Goal: Task Accomplishment & Management: Complete application form

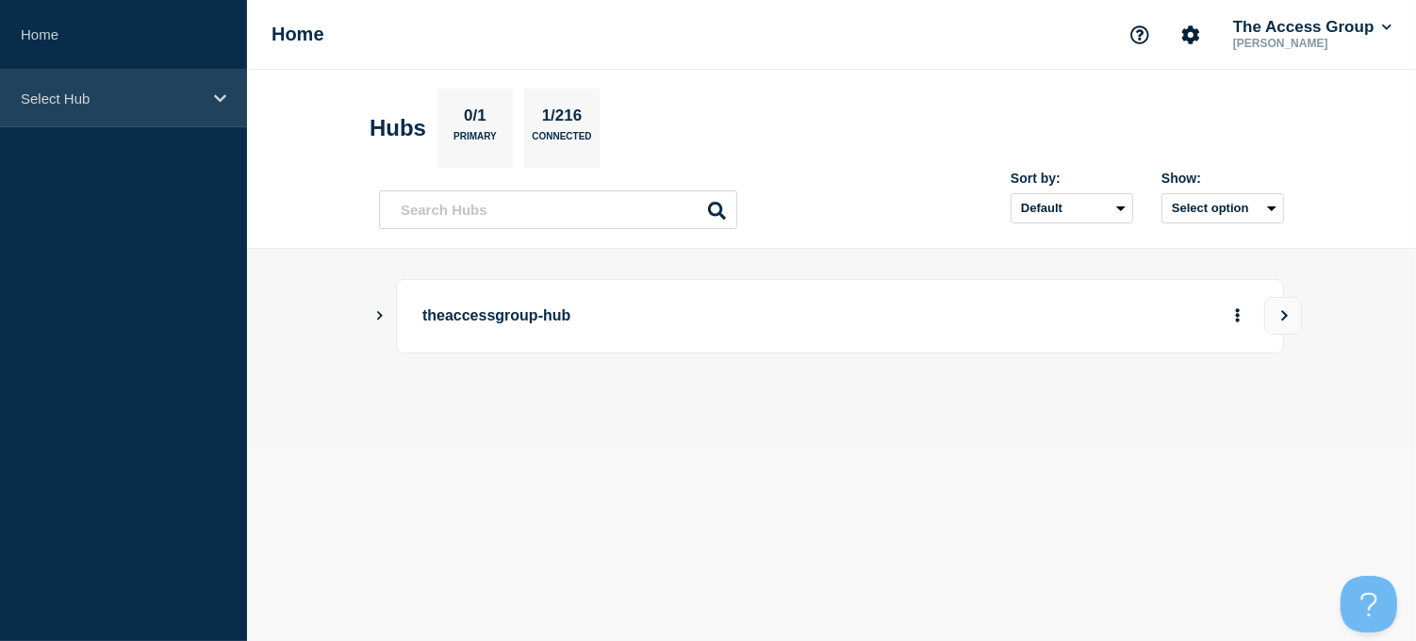
click at [211, 97] on div "Select Hub" at bounding box center [123, 98] width 247 height 57
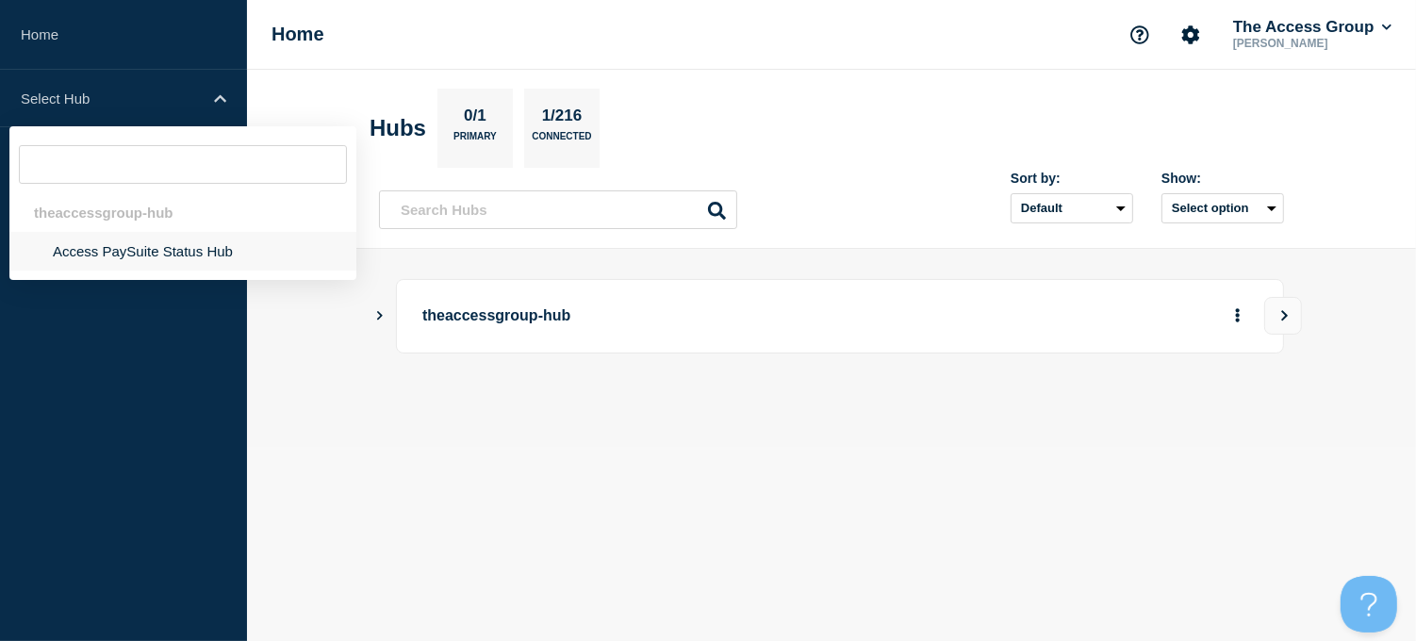
click at [158, 255] on li "Access PaySuite Status Hub" at bounding box center [182, 251] width 347 height 39
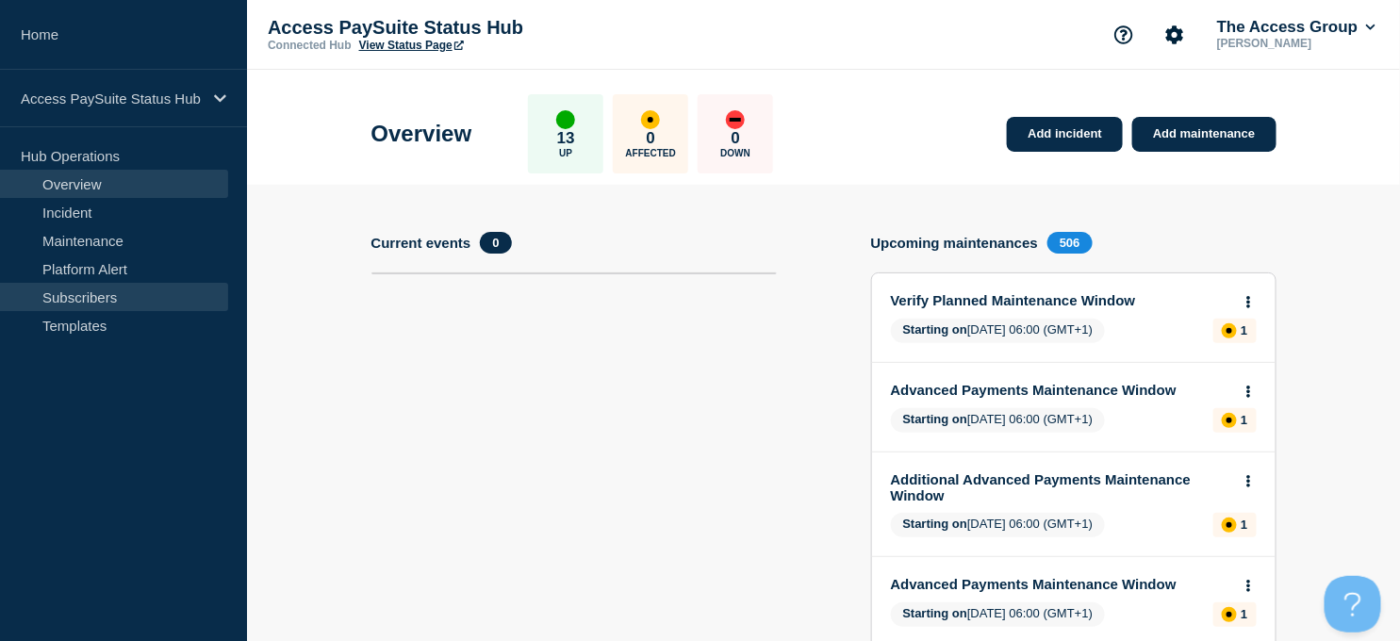
click at [73, 296] on link "Subscribers" at bounding box center [114, 297] width 228 height 28
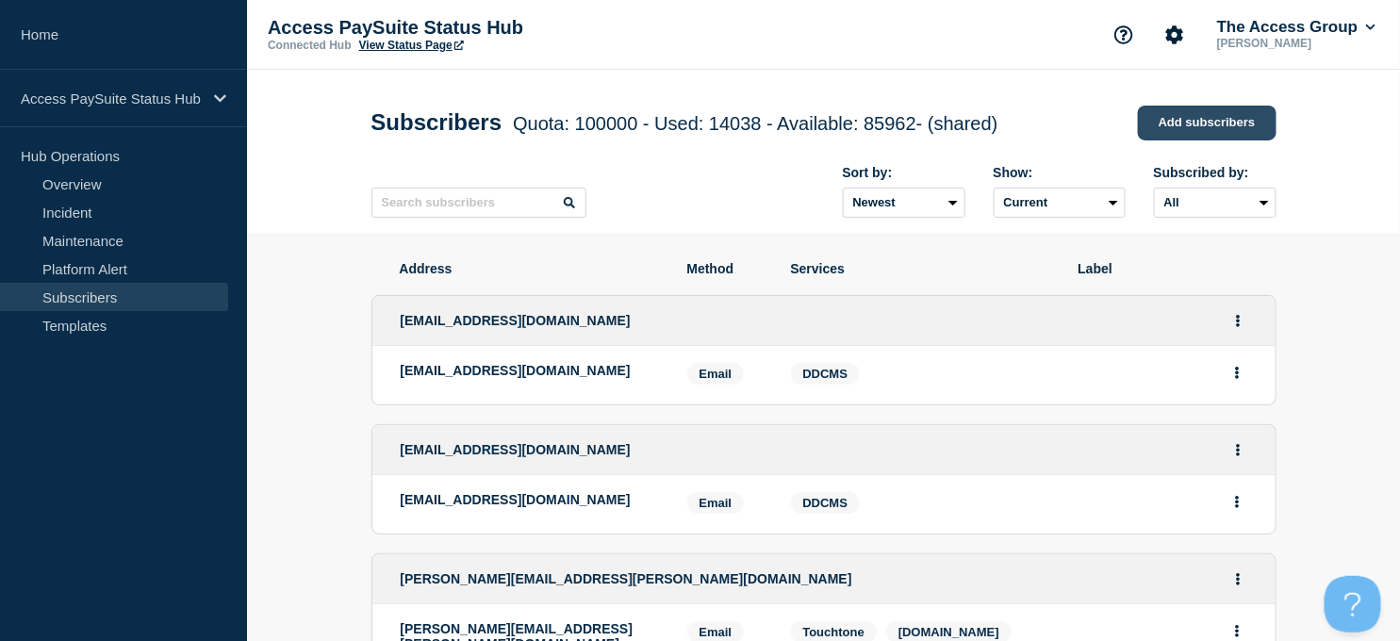
click at [1191, 135] on link "Add subscribers" at bounding box center [1207, 123] width 139 height 35
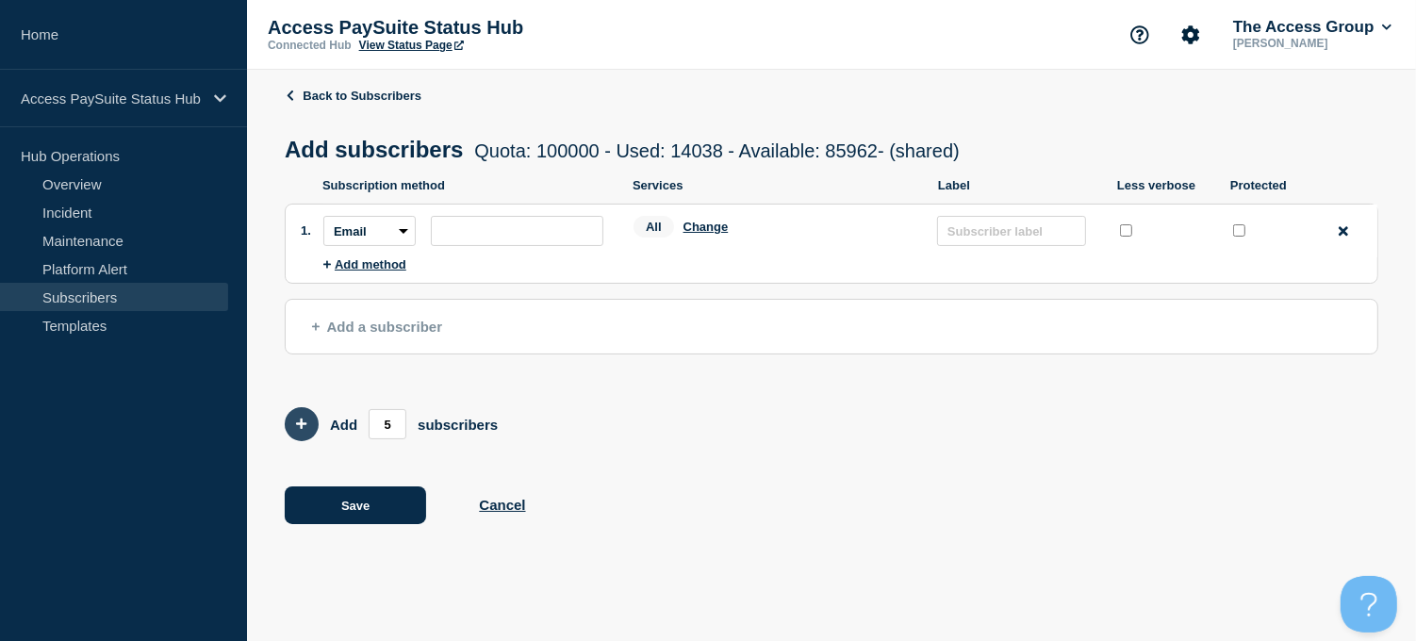
click at [300, 430] on icon "Add 5 team members" at bounding box center [301, 423] width 11 height 11
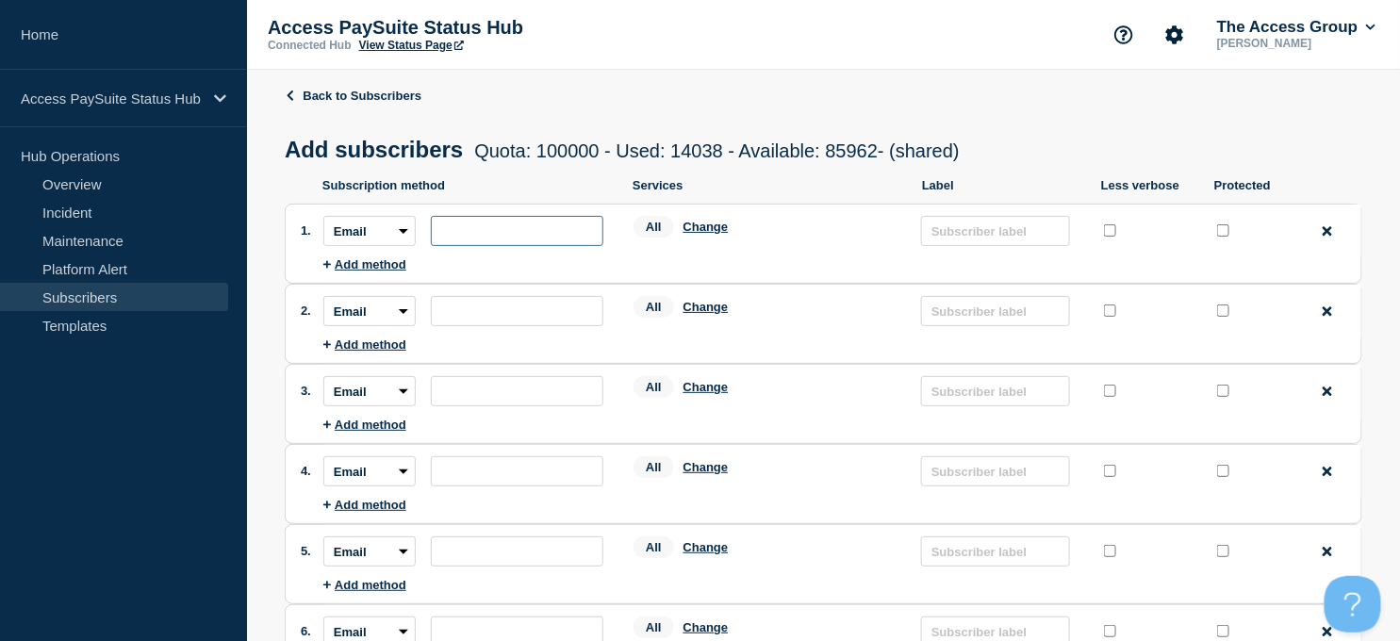
click at [486, 226] on input "subscription-address" at bounding box center [517, 231] width 172 height 30
paste input "[EMAIL_ADDRESS][DOMAIN_NAME]"
type input "[EMAIL_ADDRESS][DOMAIN_NAME]"
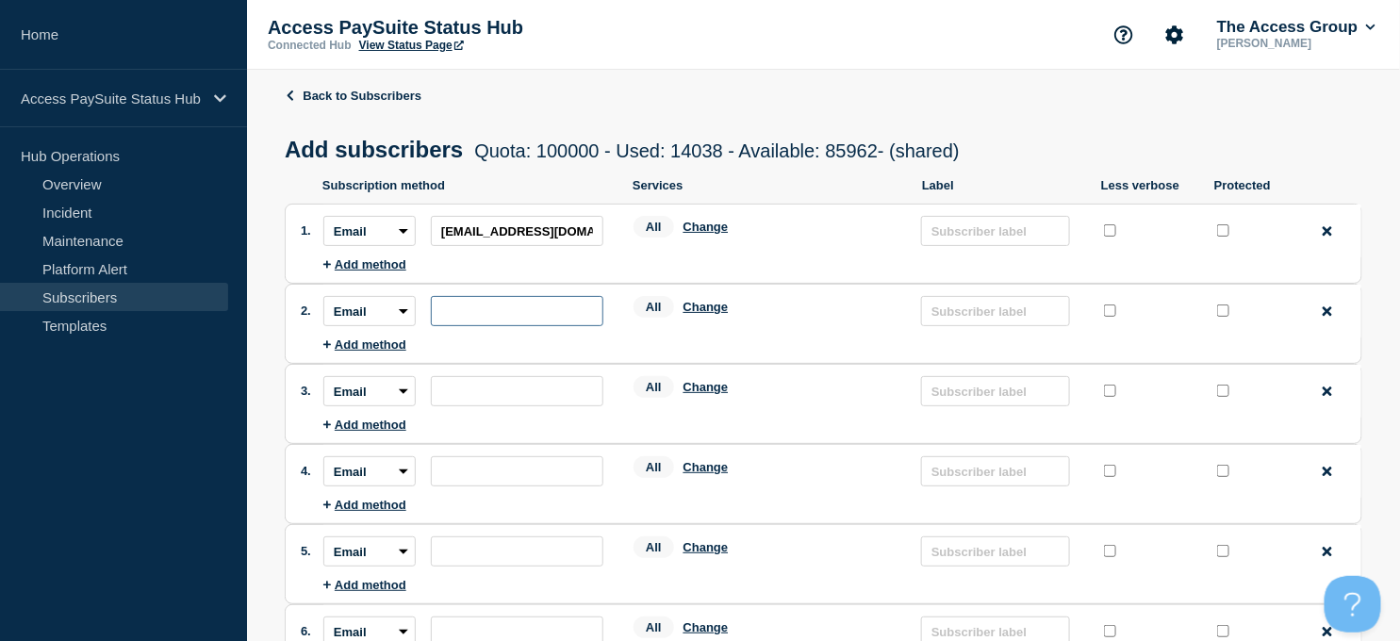
click at [526, 320] on input "subscription-address" at bounding box center [517, 311] width 172 height 30
click at [453, 314] on input "subscription-address" at bounding box center [517, 311] width 172 height 30
paste input "[EMAIL_ADDRESS][DOMAIN_NAME]"
type input "[EMAIL_ADDRESS][DOMAIN_NAME]"
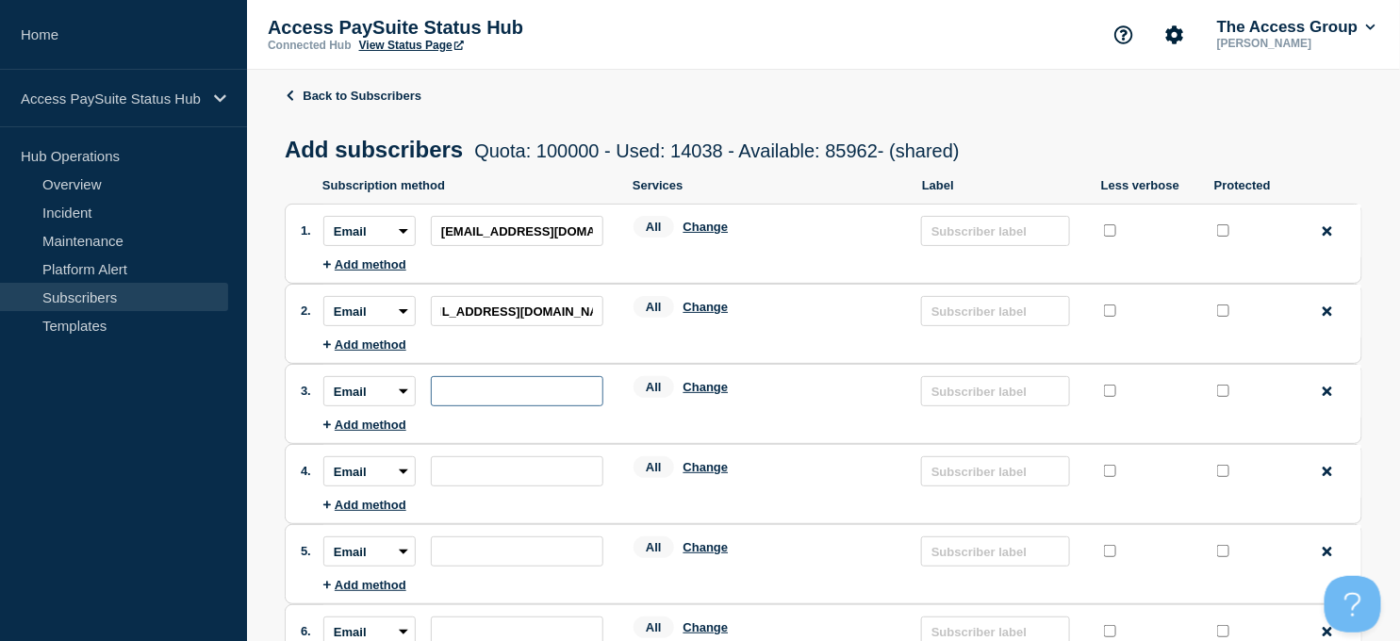
scroll to position [0, 0]
click at [454, 394] on input "subscription-address" at bounding box center [517, 391] width 172 height 30
click at [455, 401] on input "subscription-address" at bounding box center [517, 391] width 172 height 30
paste input "[EMAIL_ADDRESS][DOMAIN_NAME]"
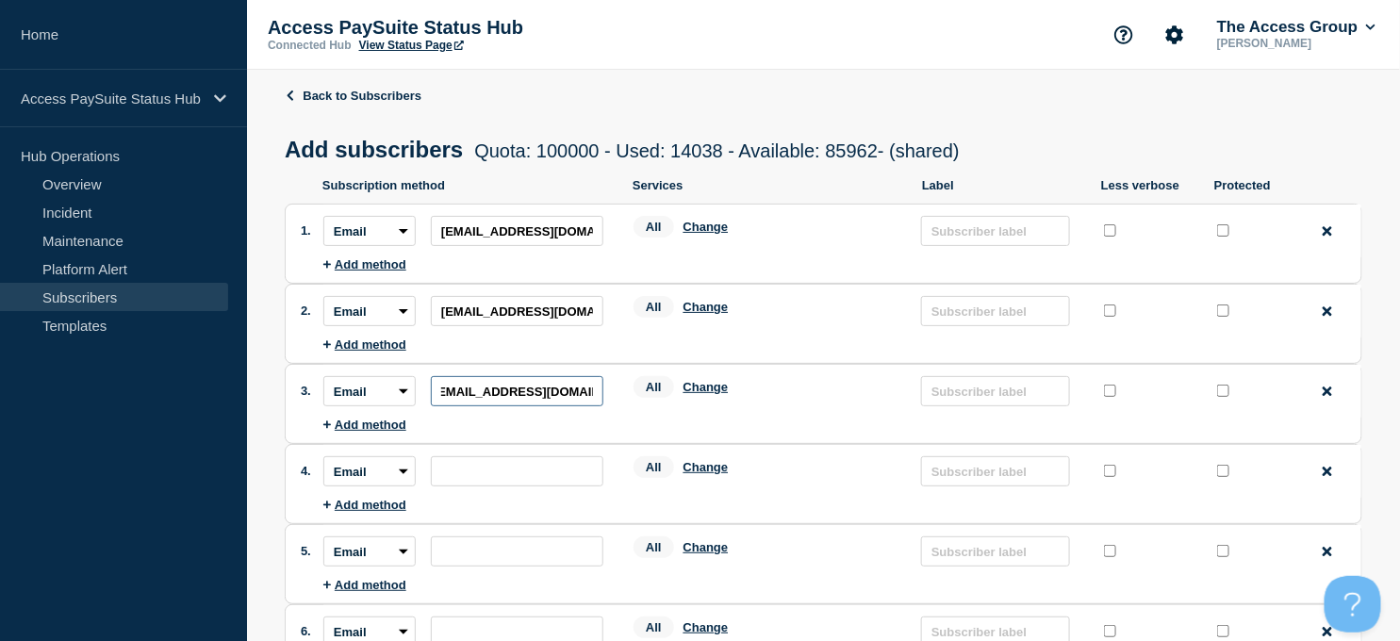
type input "[EMAIL_ADDRESS][DOMAIN_NAME]"
click at [464, 479] on input "subscription-address" at bounding box center [517, 471] width 172 height 30
click at [542, 481] on input "subscription-address" at bounding box center [517, 471] width 172 height 30
paste input "[PERSON_NAME][EMAIL_ADDRESS][PERSON_NAME][DOMAIN_NAME]"
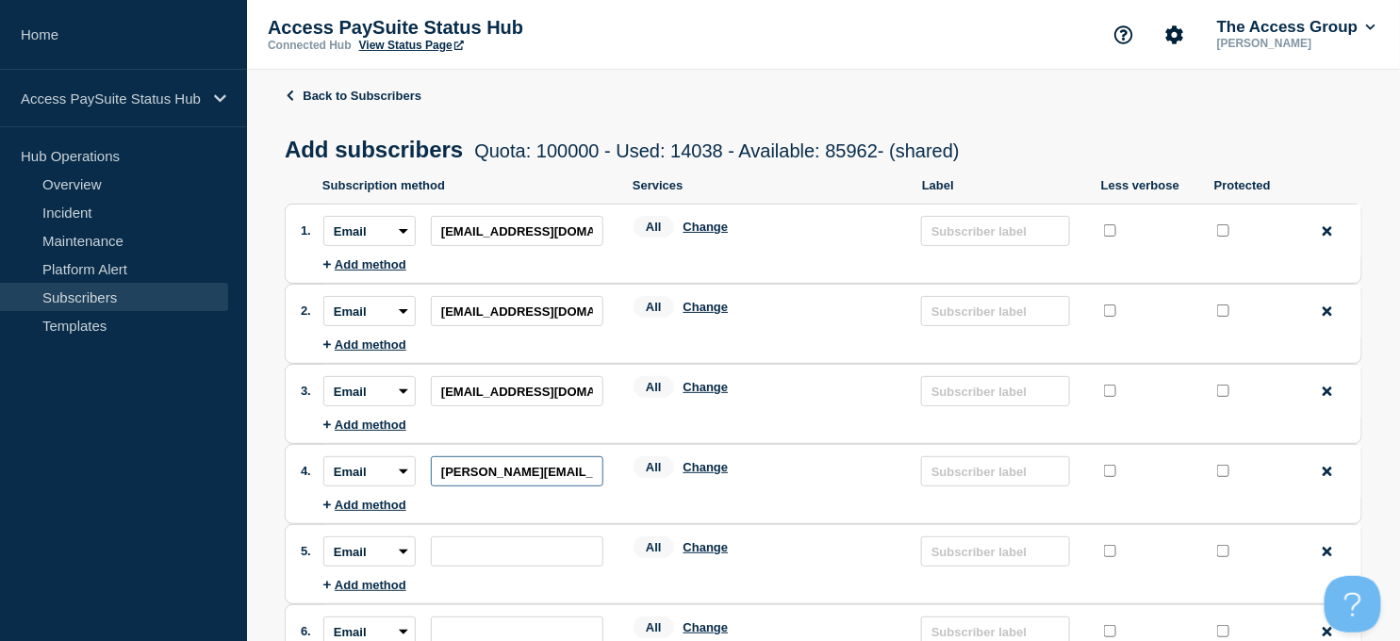
scroll to position [0, 16]
type input "[PERSON_NAME][EMAIL_ADDRESS][PERSON_NAME][DOMAIN_NAME]"
click at [474, 558] on input "subscription-address" at bounding box center [517, 551] width 172 height 30
click at [500, 561] on input "subscription-address" at bounding box center [517, 551] width 172 height 30
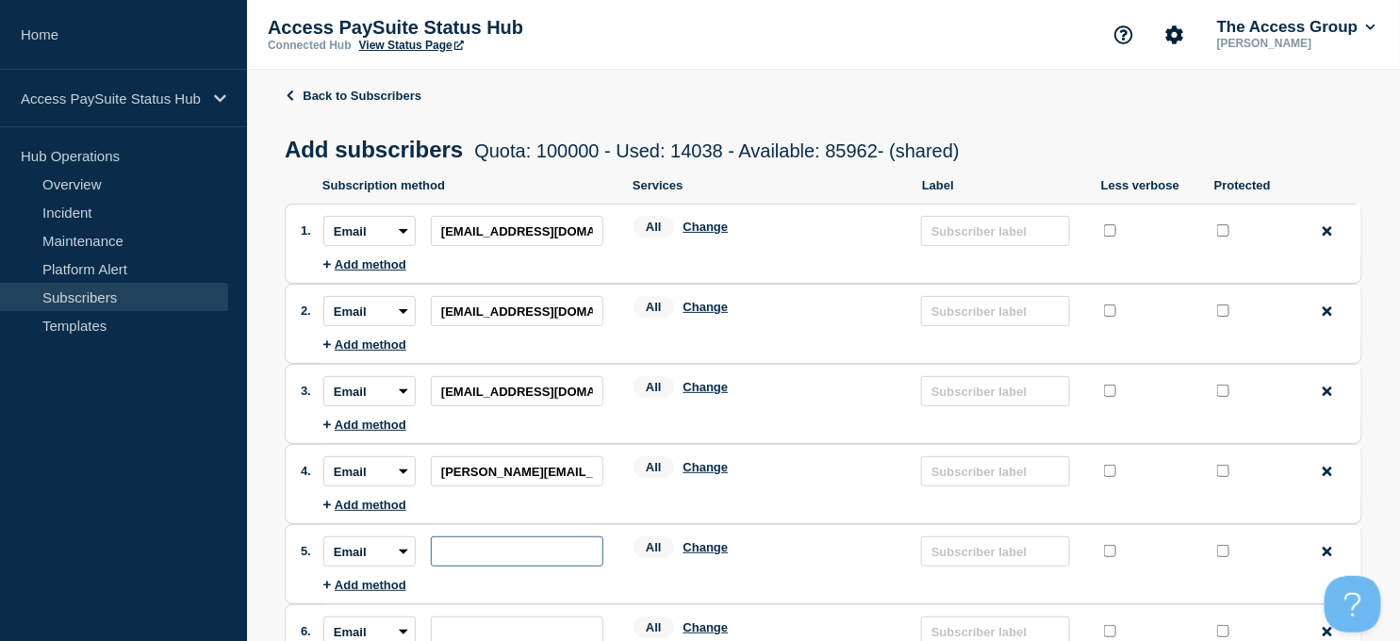
paste input "[PERSON_NAME][EMAIL_ADDRESS][DOMAIN_NAME]"
type input "[PERSON_NAME][EMAIL_ADDRESS][DOMAIN_NAME]"
click at [533, 623] on input "subscription-address" at bounding box center [517, 631] width 172 height 30
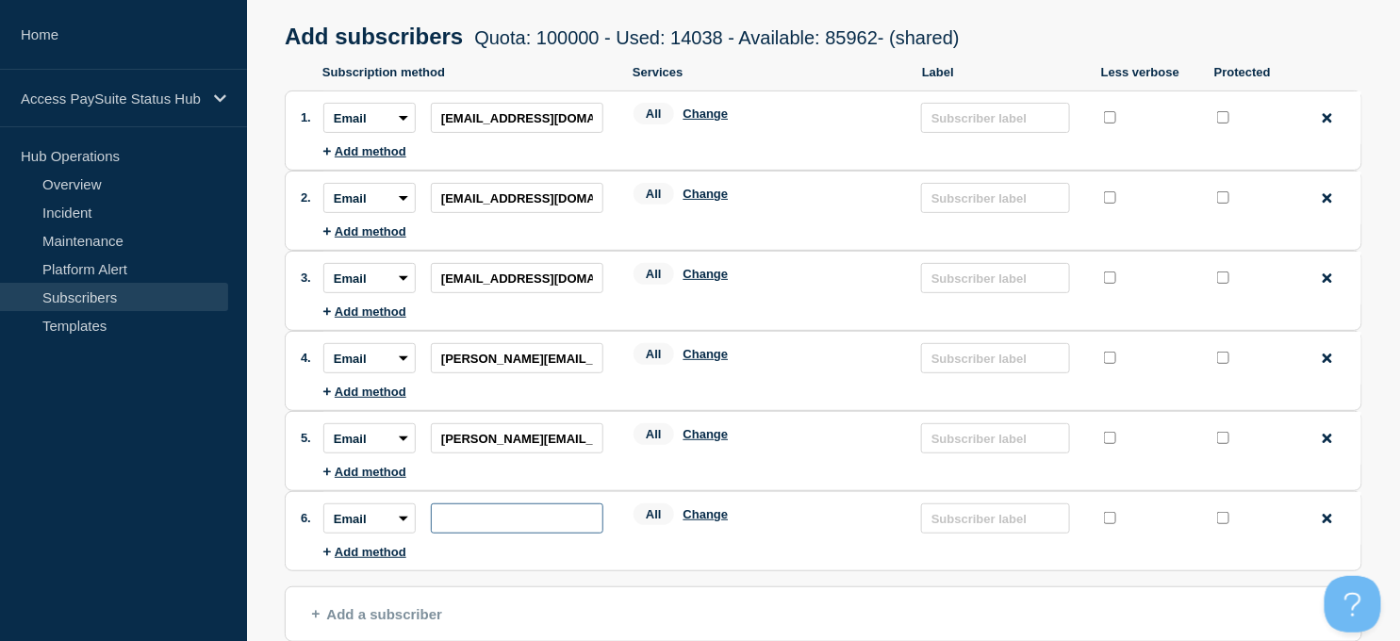
scroll to position [209, 0]
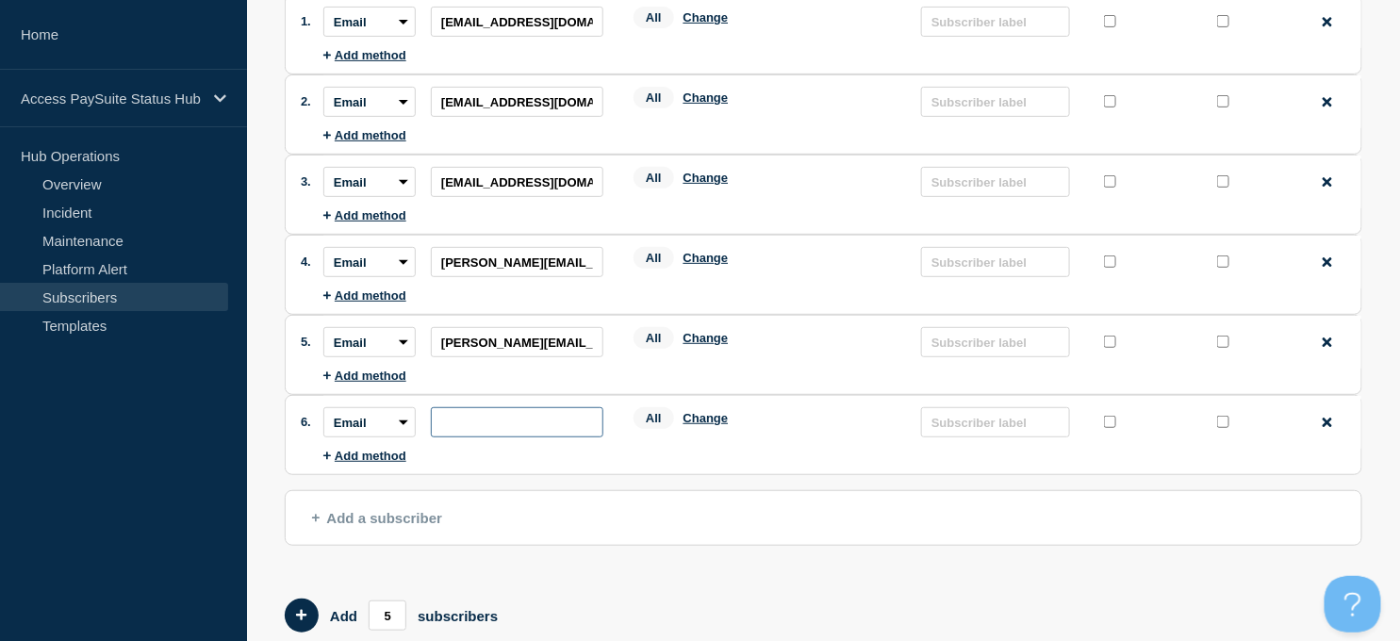
click at [537, 426] on input "subscription-address" at bounding box center [517, 422] width 172 height 30
paste input "[PERSON_NAME][EMAIL_ADDRESS][PERSON_NAME][DOMAIN_NAME]"
type input "[PERSON_NAME][EMAIL_ADDRESS][PERSON_NAME][DOMAIN_NAME]"
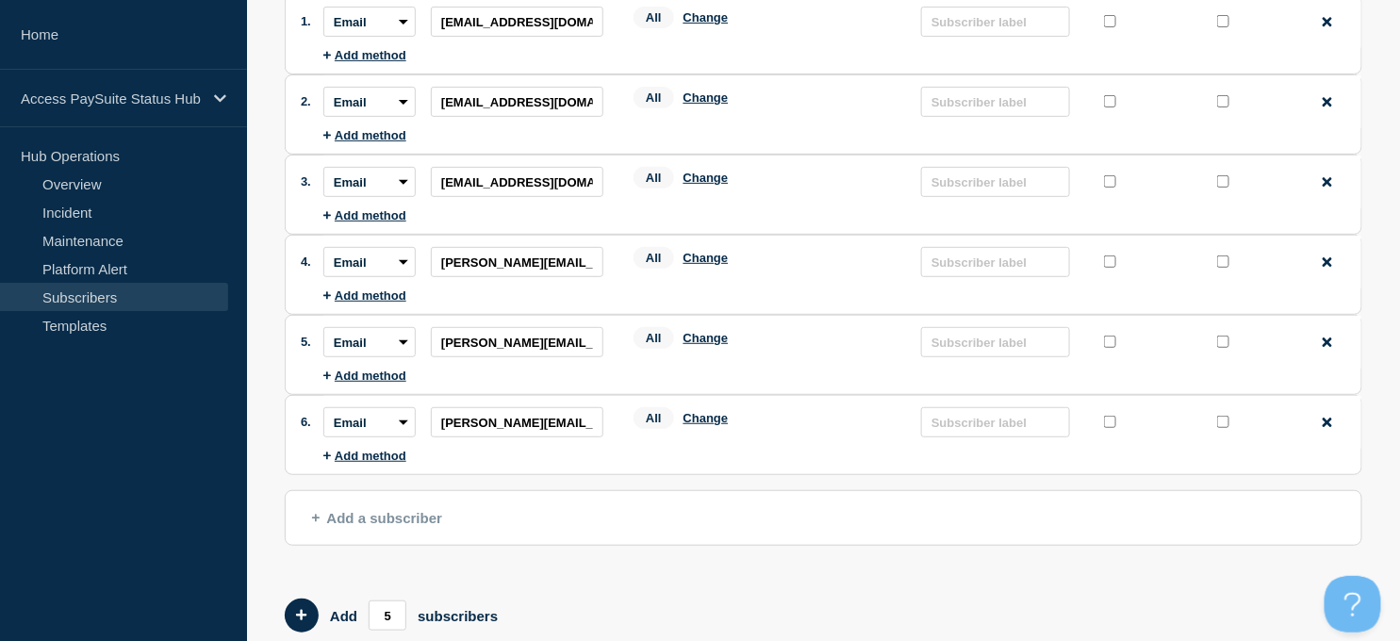
click at [494, 449] on li "Subscription method: Email SMS Webhook Slack Teams Address: [PERSON_NAME][EMAIL…" at bounding box center [842, 422] width 1038 height 53
click at [322, 516] on span "Add a subscriber" at bounding box center [377, 518] width 130 height 16
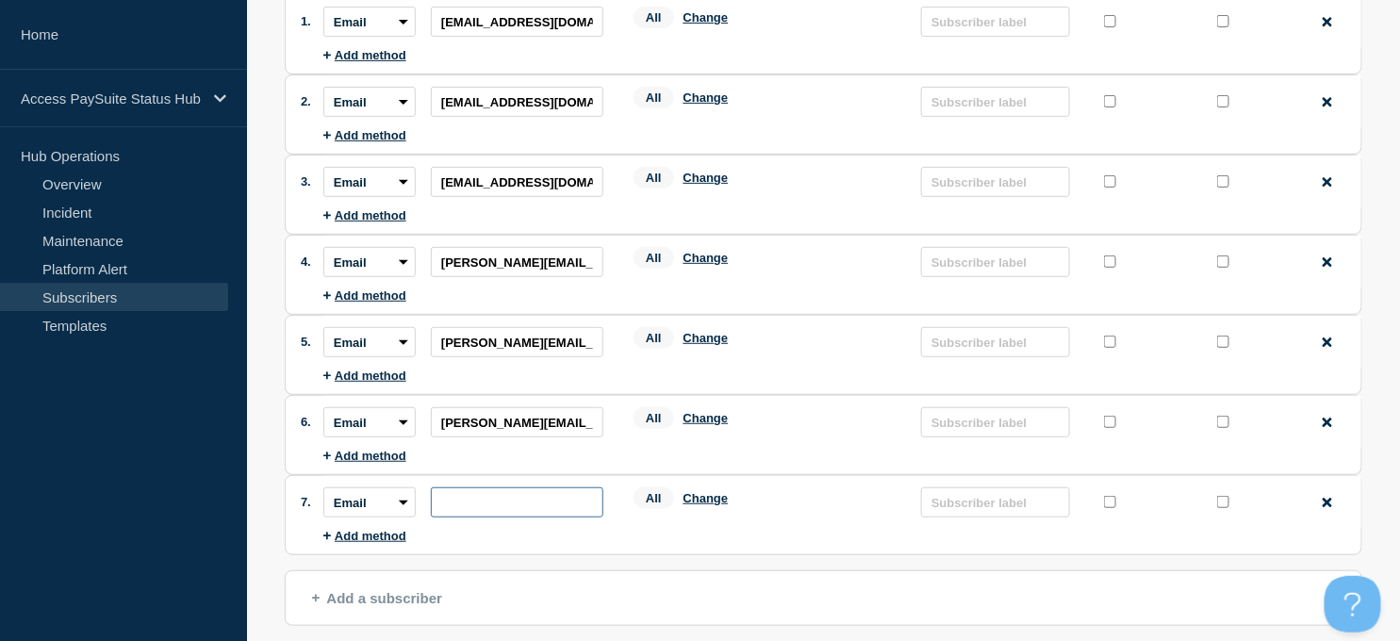
click at [467, 512] on input "subscription-address" at bounding box center [517, 502] width 172 height 30
click at [511, 507] on input "subscription-address" at bounding box center [517, 502] width 172 height 30
paste input "[PERSON_NAME][EMAIL_ADDRESS][PERSON_NAME][DOMAIN_NAME]"
type input "[PERSON_NAME][EMAIL_ADDRESS][PERSON_NAME][DOMAIN_NAME]"
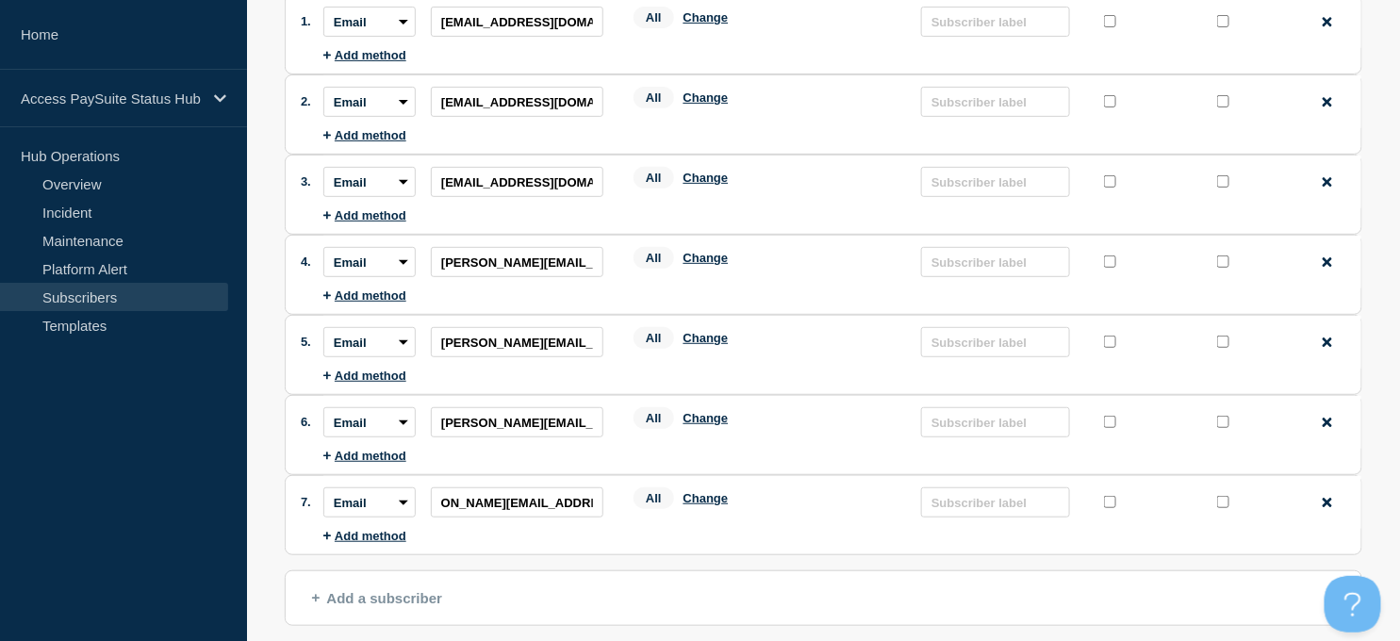
scroll to position [0, 0]
click at [582, 543] on ul "Subscription method: Email SMS Webhook Slack Teams Address: [PERSON_NAME][EMAIL…" at bounding box center [842, 509] width 1038 height 67
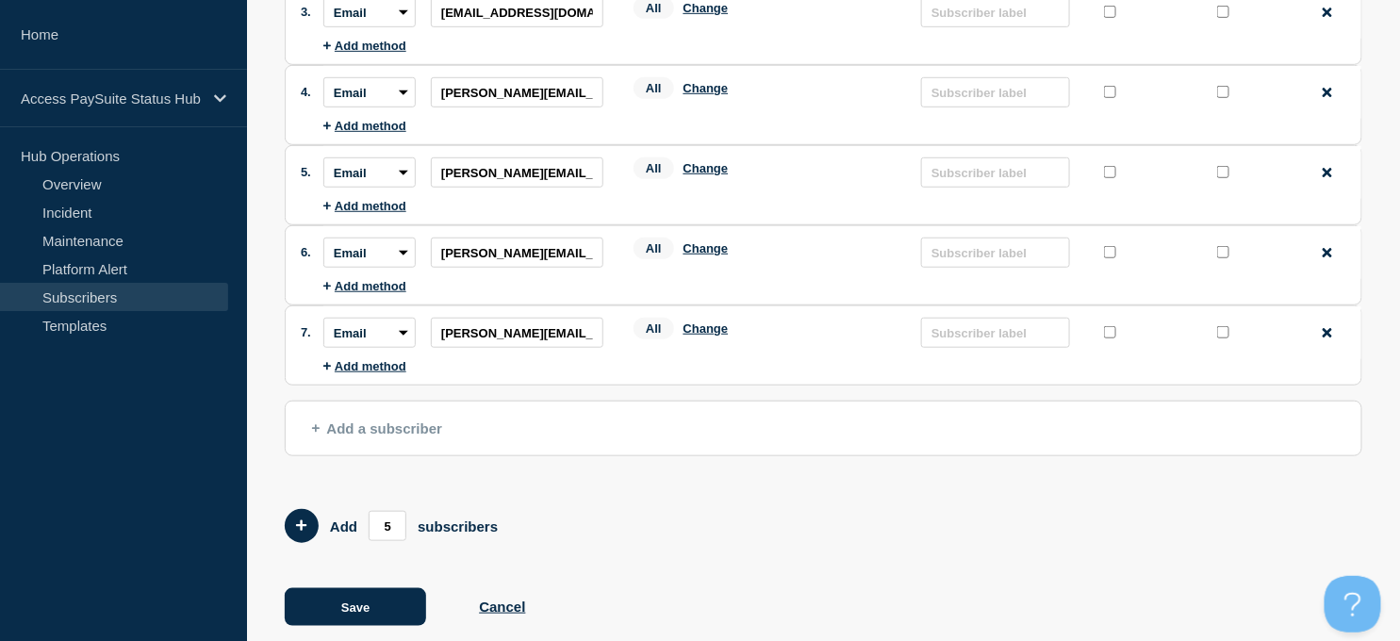
scroll to position [411, 0]
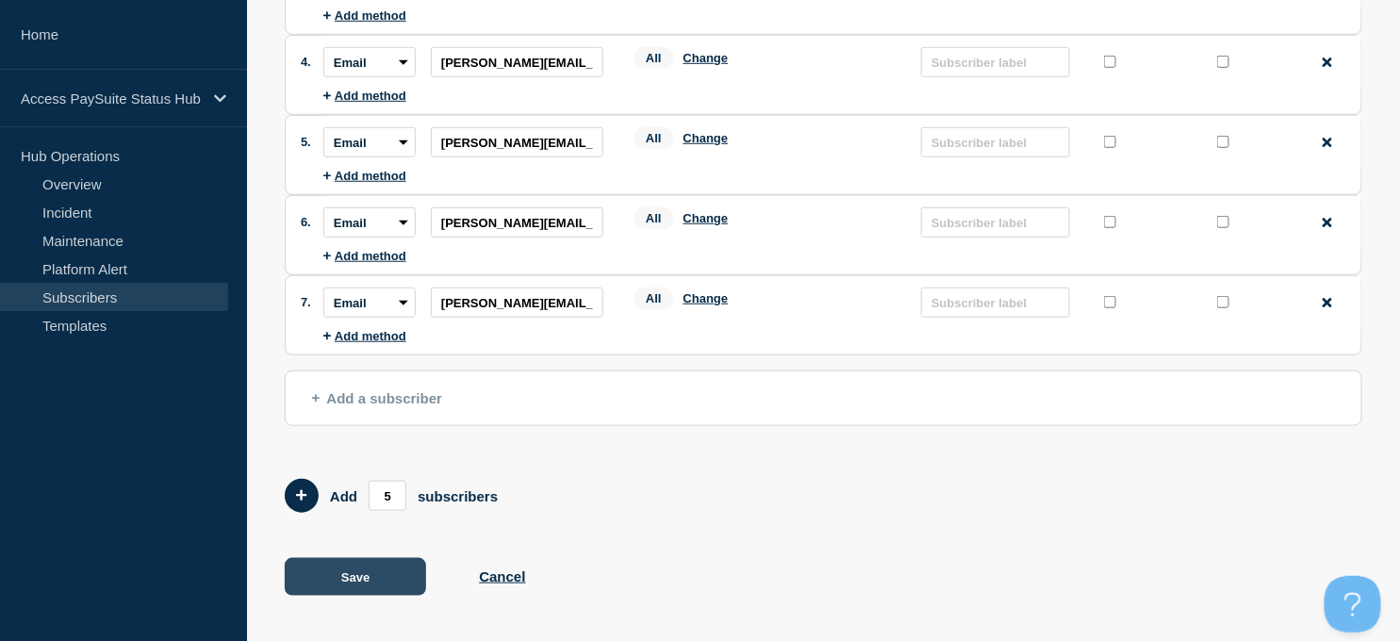
click at [345, 582] on button "Save" at bounding box center [355, 577] width 141 height 38
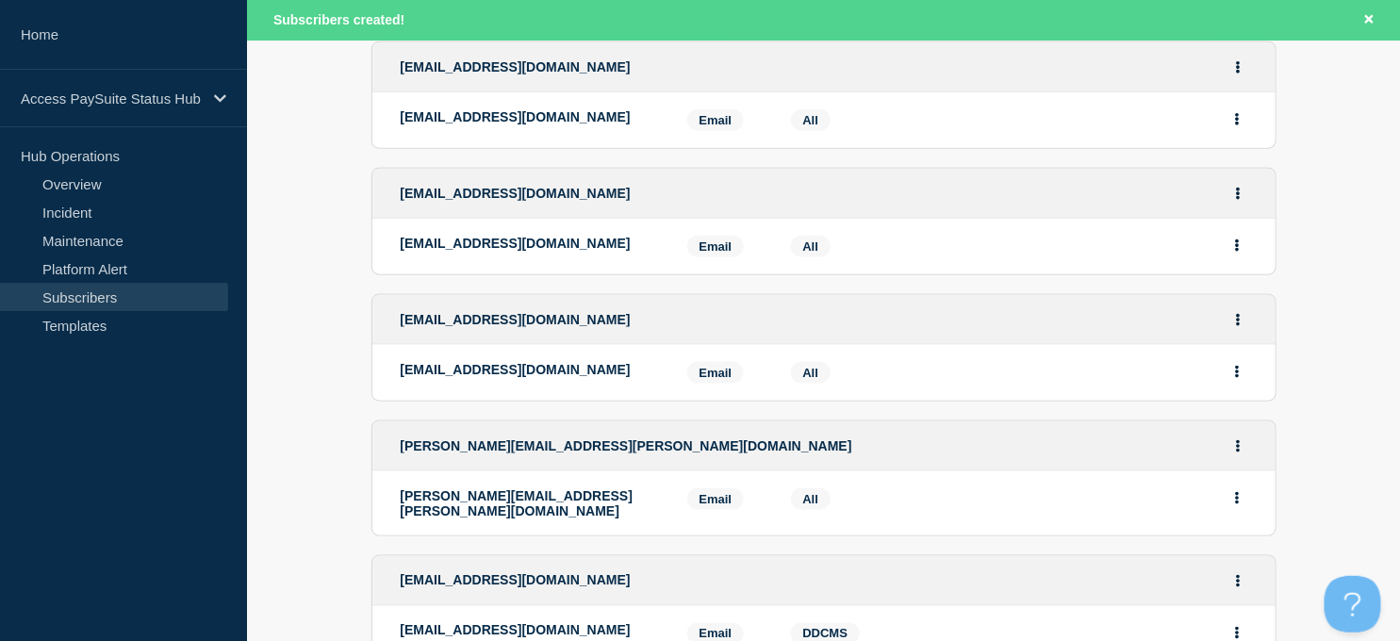
scroll to position [732, 0]
